Goal: Check status: Check status

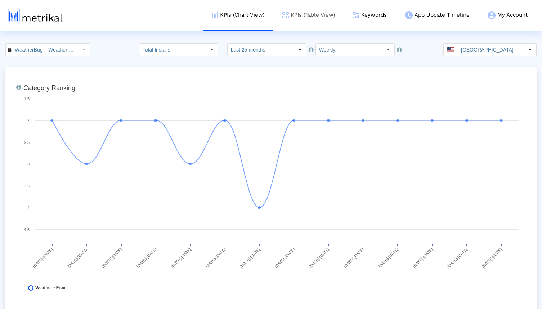
click at [305, 14] on link "KPIs (Table View)" at bounding box center [309, 15] width 71 height 30
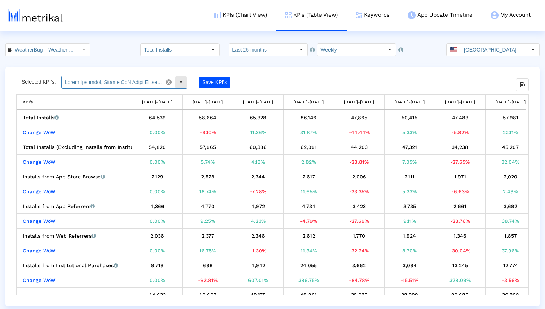
click at [97, 81] on input "text" at bounding box center [112, 82] width 101 height 12
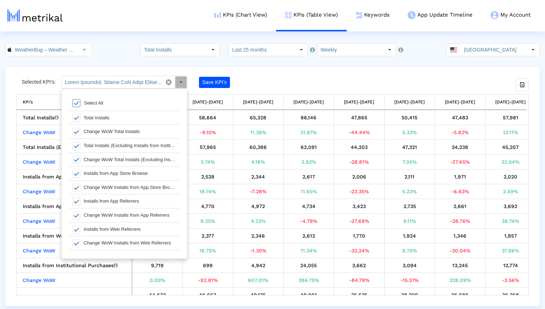
click at [100, 62] on crea-index "WeatherBug – Weather Forecast < 281940292 > Total Installs Select how far back …" at bounding box center [272, 174] width 545 height 263
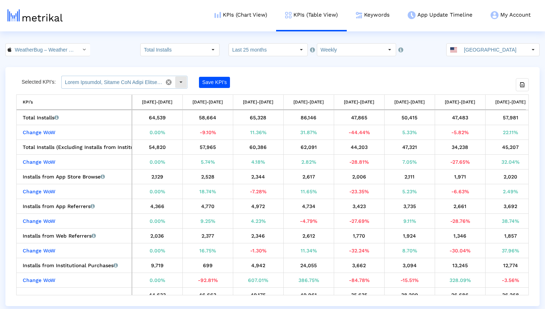
click at [94, 84] on input "text" at bounding box center [112, 82] width 101 height 12
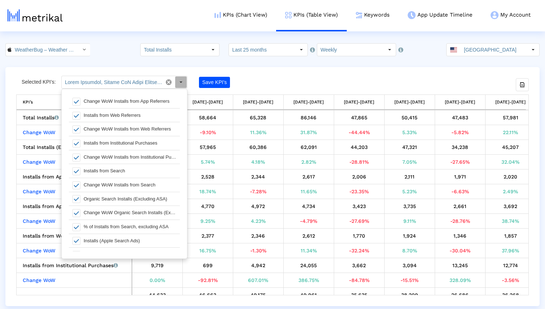
click at [110, 48] on div "WeatherBug – Weather Forecast < 281940292 > Total Installs Select how far back …" at bounding box center [272, 49] width 545 height 13
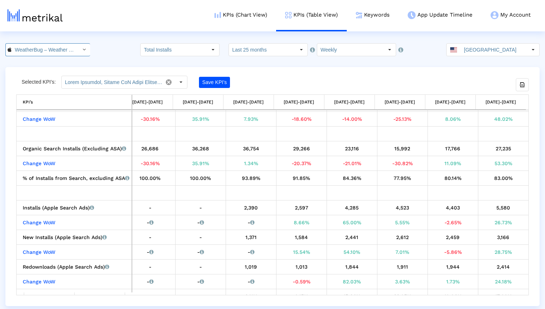
click at [49, 47] on input "WeatherBug – Weather Forecast < 281940292 >" at bounding box center [44, 50] width 65 height 12
click at [45, 74] on div "Weather Radar by WeatherBug <[DOMAIN_NAME]>" at bounding box center [44, 74] width 70 height 7
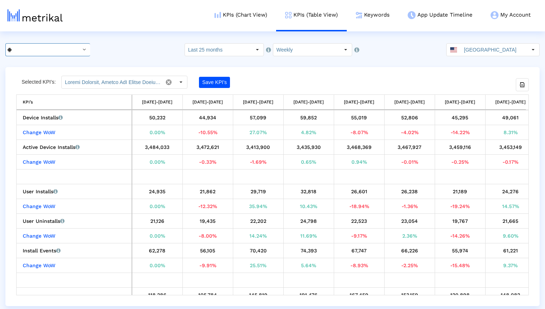
click at [97, 82] on input "text" at bounding box center [112, 82] width 101 height 12
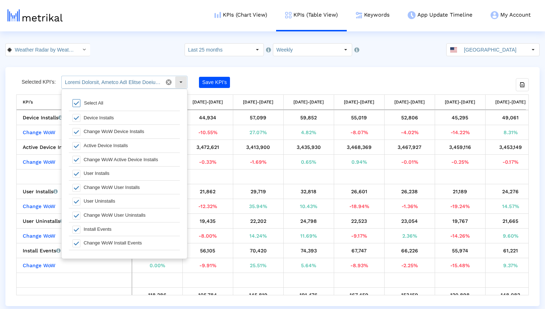
click at [97, 82] on input "text" at bounding box center [112, 82] width 101 height 12
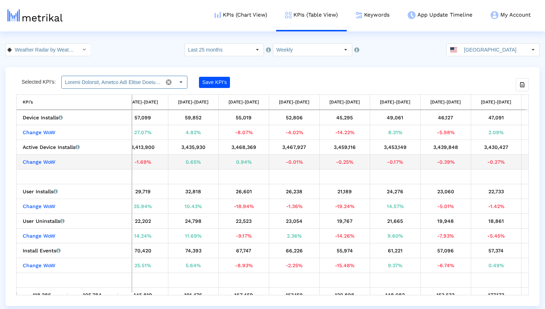
scroll to position [0, 127]
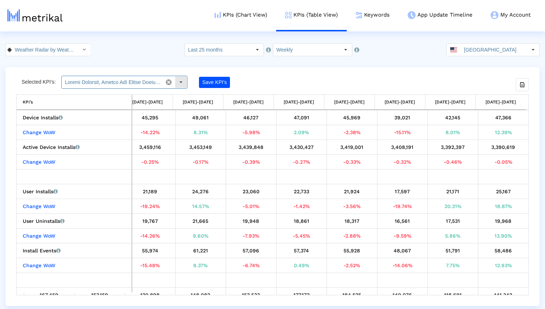
click at [137, 81] on input "text" at bounding box center [112, 82] width 101 height 12
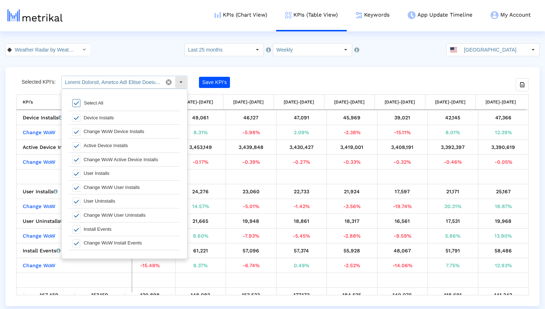
click at [137, 81] on input "text" at bounding box center [112, 82] width 101 height 12
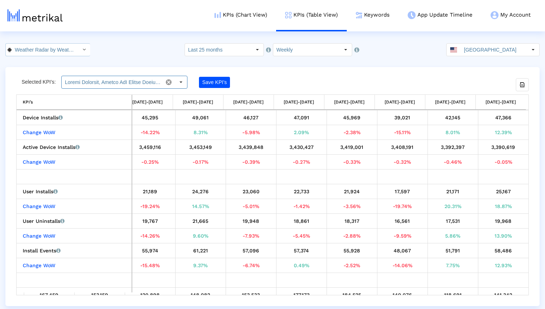
click at [65, 53] on input "Weather Radar by WeatherBug < [DOMAIN_NAME] >" at bounding box center [44, 50] width 65 height 12
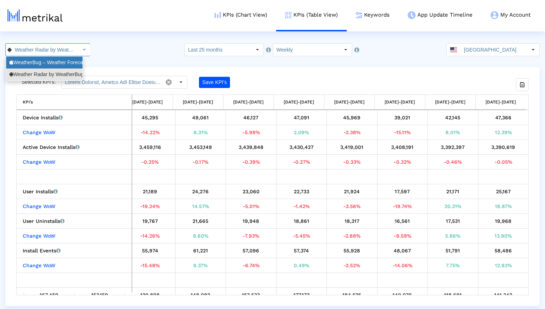
click at [64, 65] on div "WeatherBug – Weather Forecast <281940292>" at bounding box center [44, 62] width 70 height 7
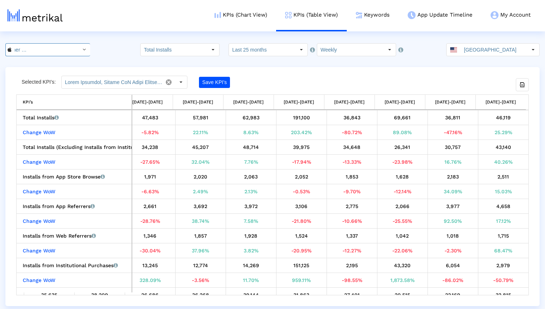
click at [29, 51] on input "WeatherBug – Weather Forecast < 281940292 >" at bounding box center [44, 50] width 65 height 12
click at [32, 72] on div "Weather Radar by WeatherBug <[DOMAIN_NAME]>" at bounding box center [44, 74] width 70 height 7
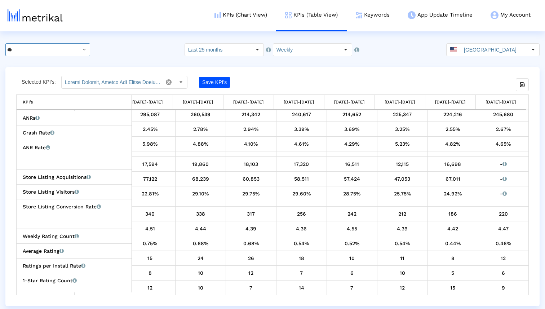
scroll to position [177, 0]
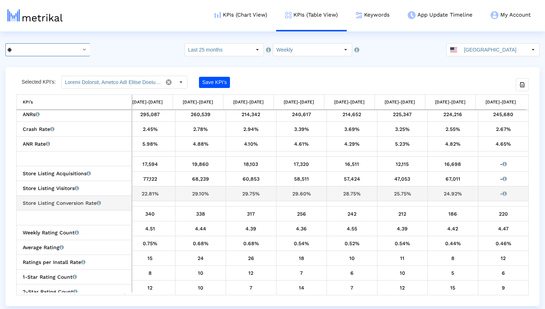
click at [157, 183] on div "77,122" at bounding box center [150, 178] width 45 height 9
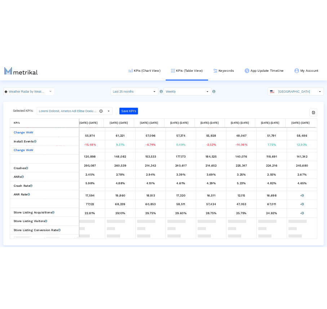
scroll to position [0, 0]
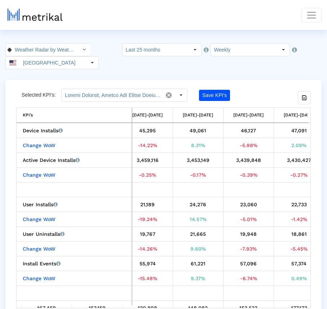
click at [119, 70] on crea-index "Weather Radar by WeatherBug < [DOMAIN_NAME] > Pull down to refresh... Release t…" at bounding box center [163, 181] width 327 height 276
click at [254, 72] on crea-index "Weather Radar by WeatherBug < [DOMAIN_NAME] > Pull down to refresh... Release t…" at bounding box center [163, 181] width 327 height 276
